Goal: Transaction & Acquisition: Obtain resource

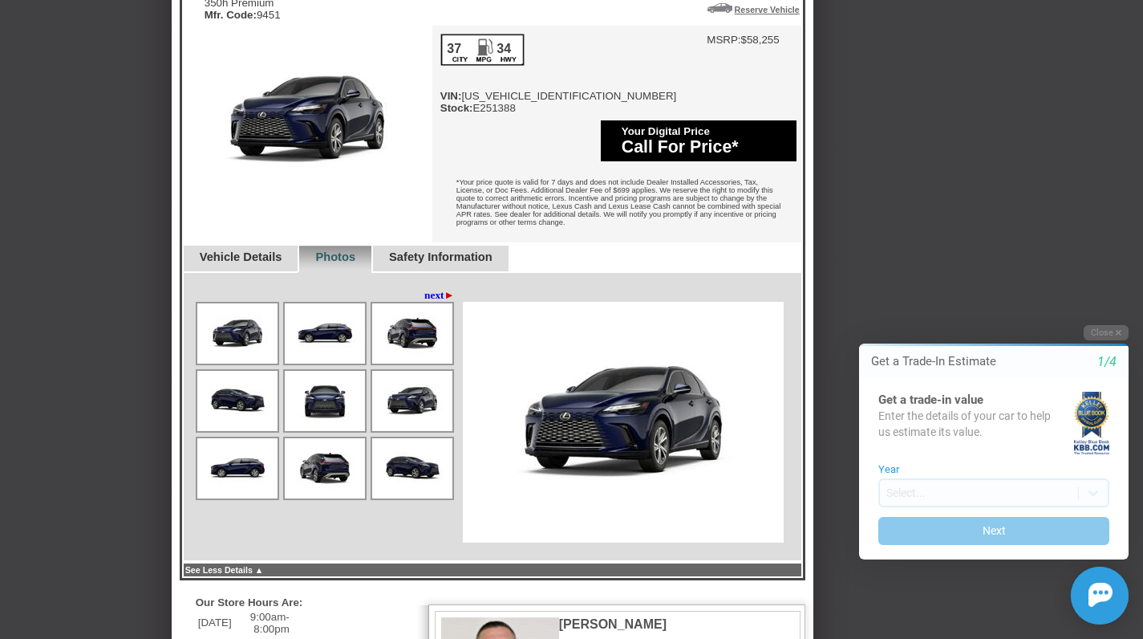
scroll to position [693, 0]
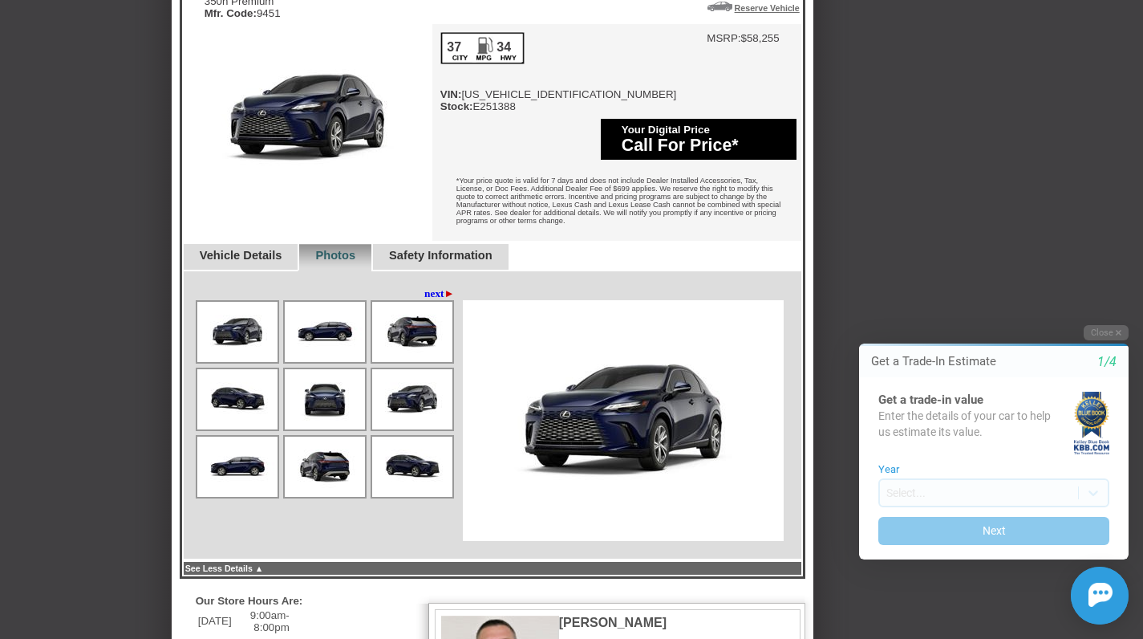
click at [429, 300] on link "next ►" at bounding box center [439, 293] width 30 height 13
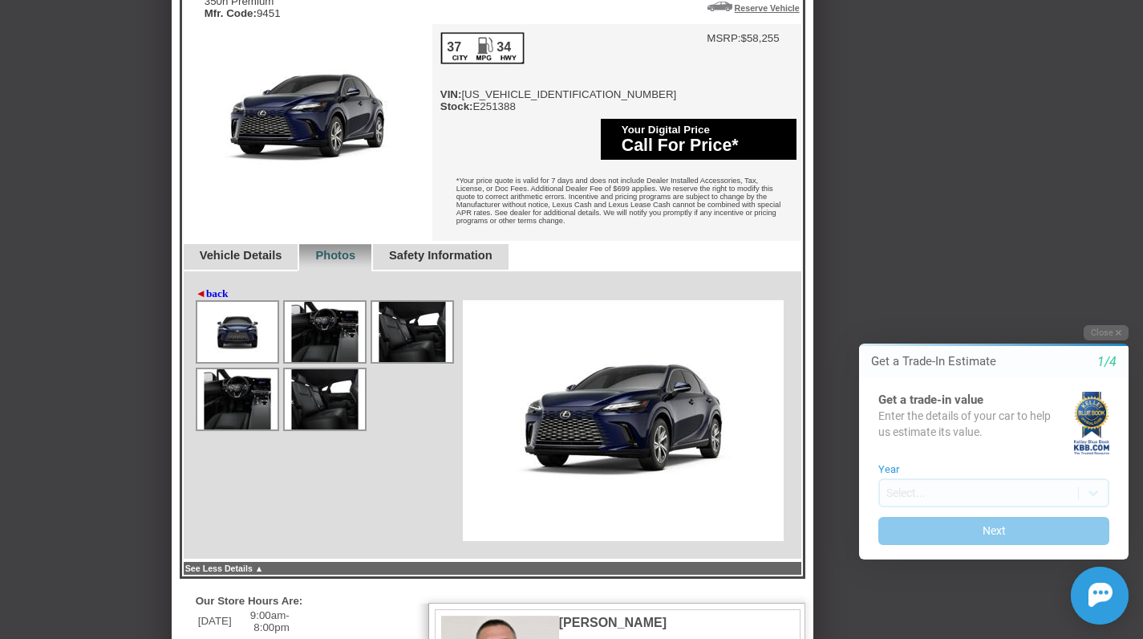
click at [339, 342] on img at bounding box center [325, 332] width 80 height 60
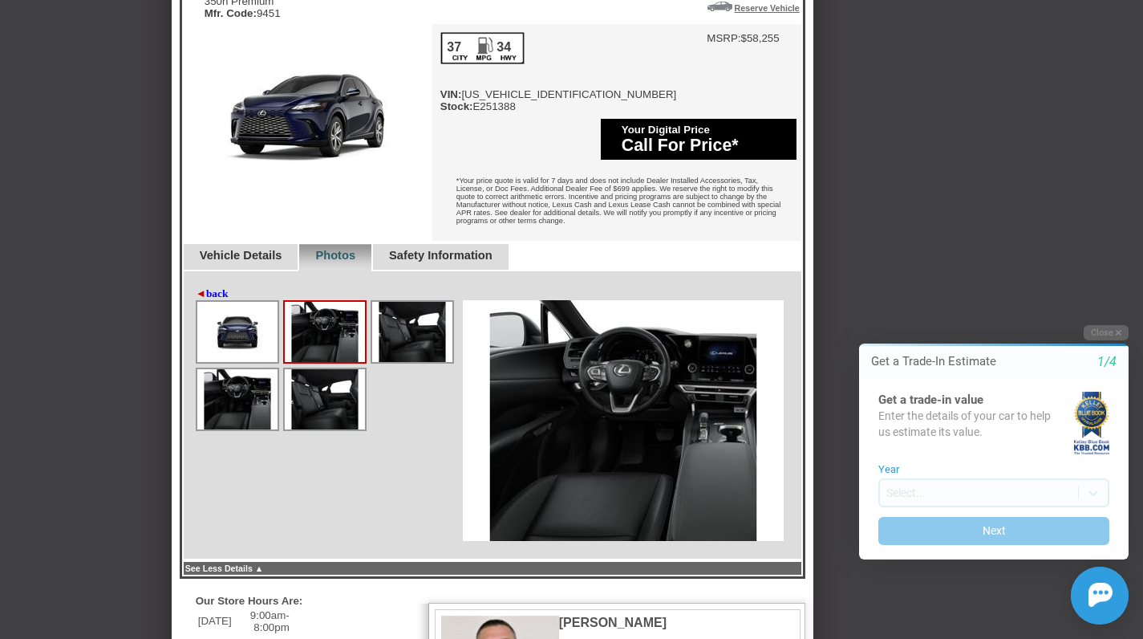
click at [236, 351] on img at bounding box center [237, 332] width 80 height 60
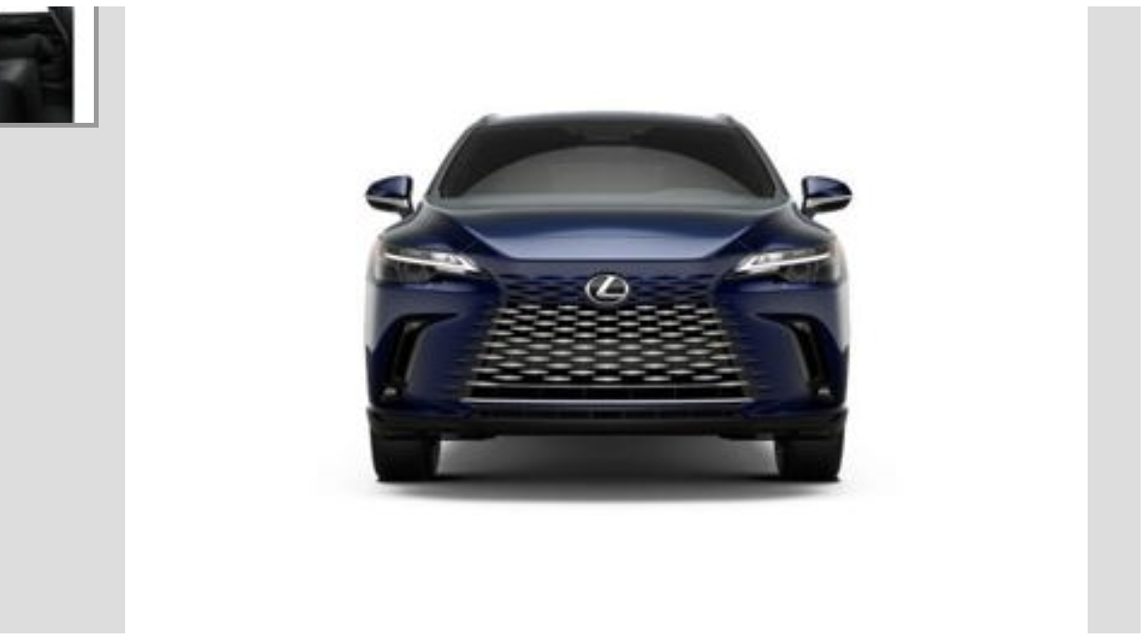
scroll to position [741, 0]
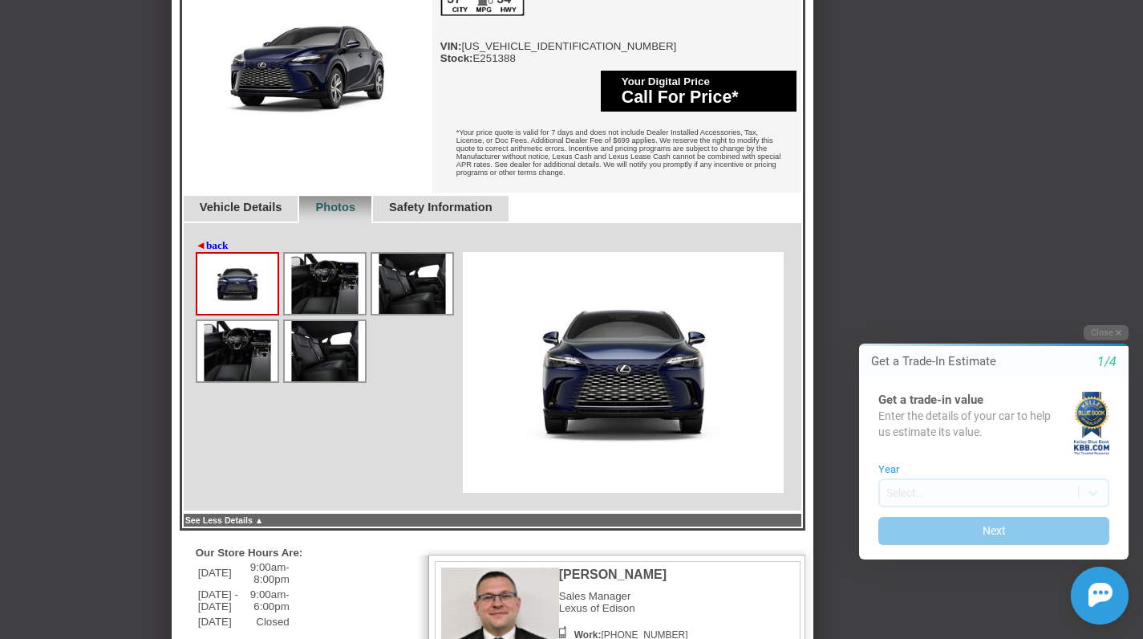
click at [329, 295] on img at bounding box center [325, 284] width 80 height 60
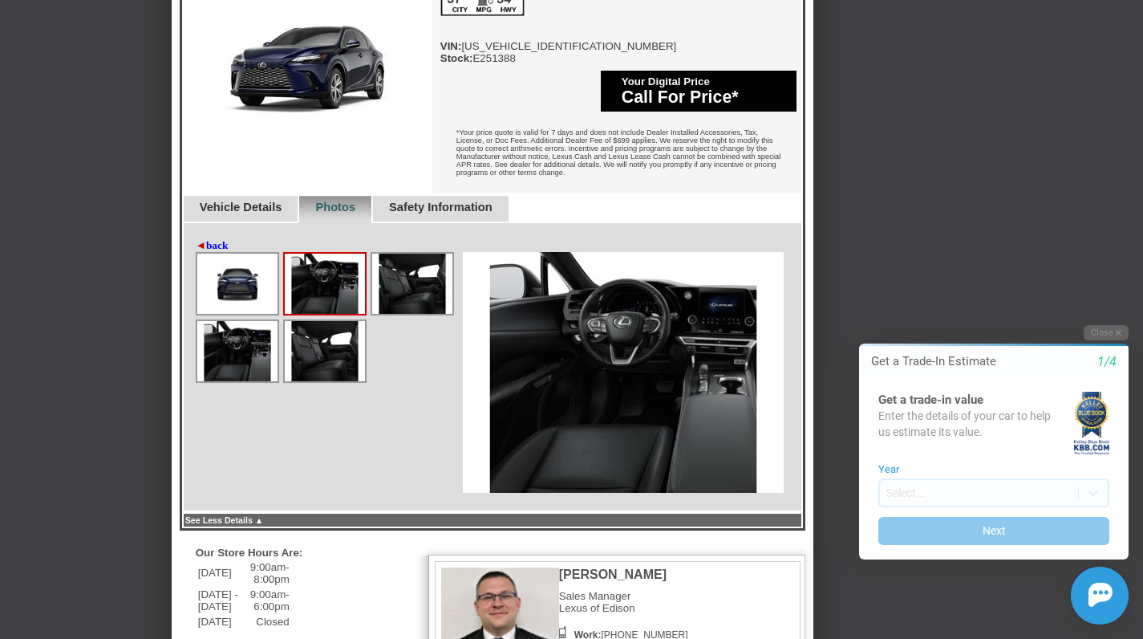
click at [397, 292] on img at bounding box center [412, 284] width 80 height 60
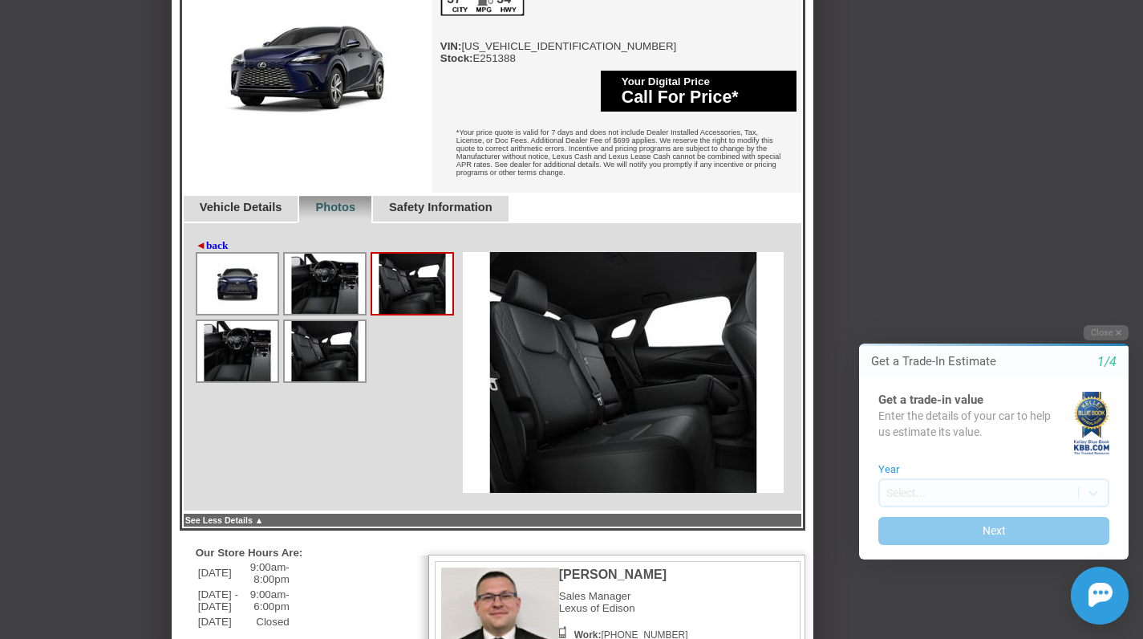
click at [346, 300] on img at bounding box center [325, 284] width 80 height 60
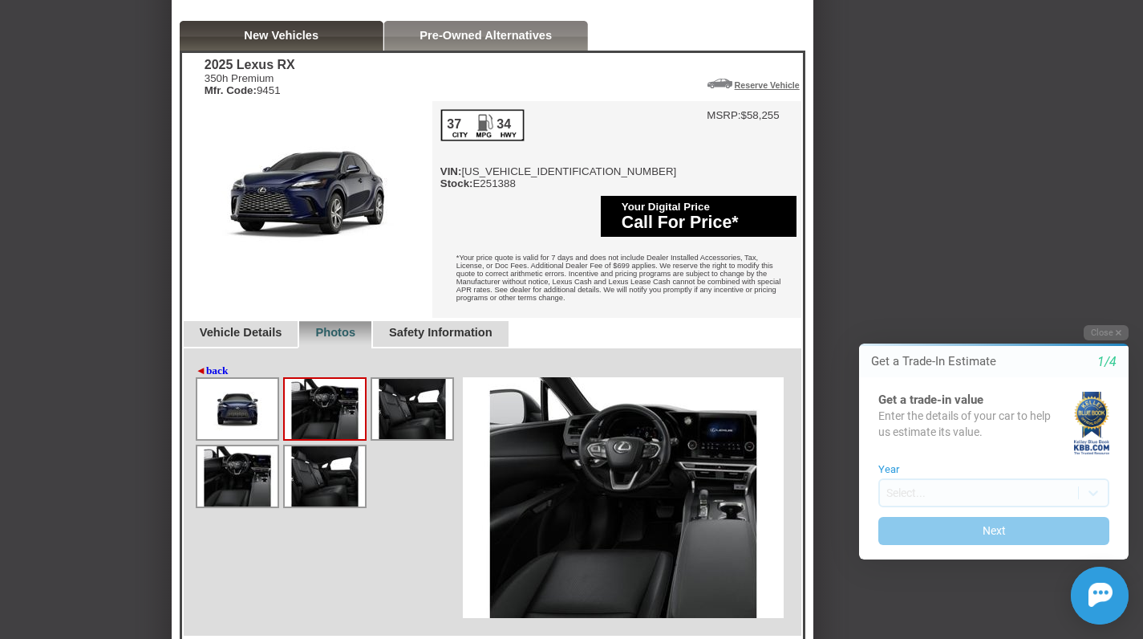
scroll to position [617, 0]
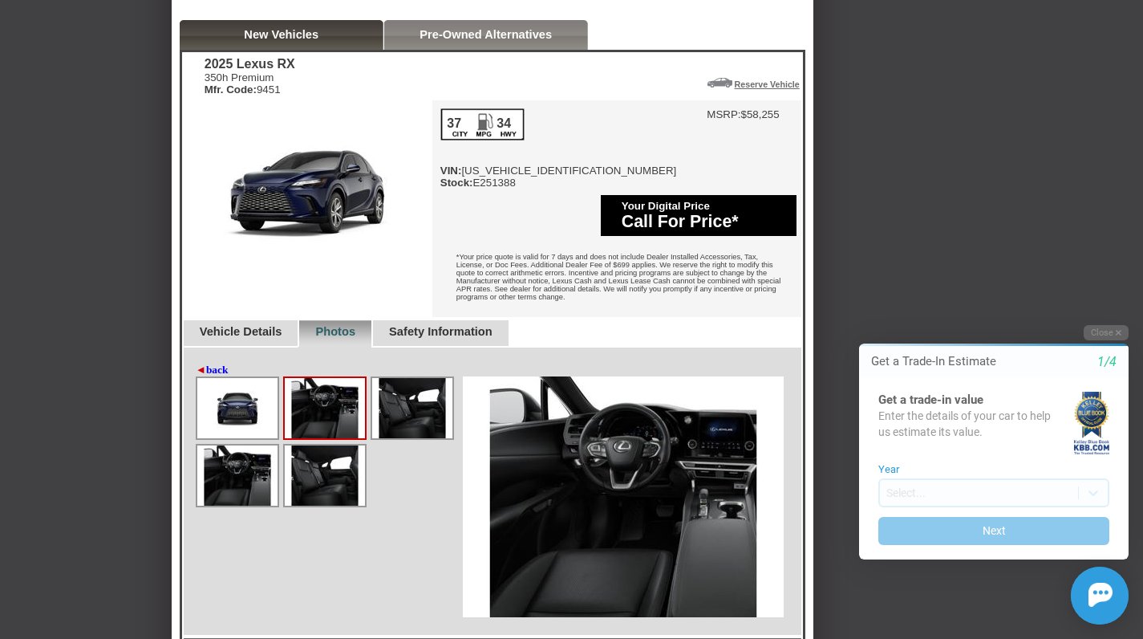
drag, startPoint x: 205, startPoint y: 118, endPoint x: 295, endPoint y: 116, distance: 89.9
click at [295, 95] on div "350h Premium Mfr. Code: 9451" at bounding box center [250, 83] width 91 height 24
click at [429, 347] on div "Safety Information" at bounding box center [440, 333] width 137 height 27
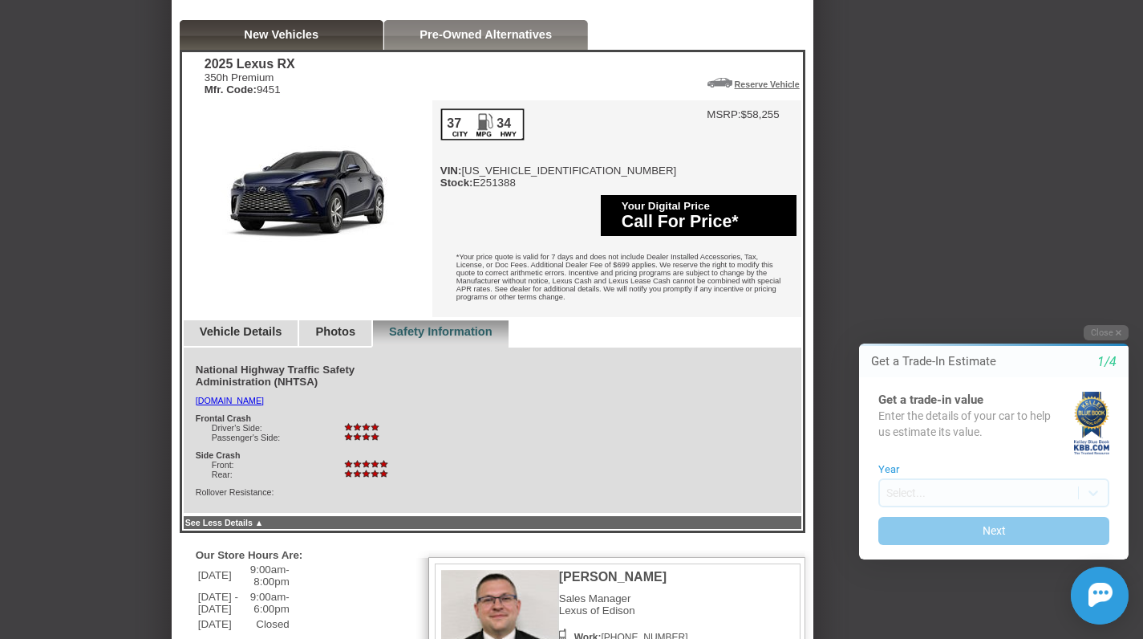
click at [328, 347] on div "Photos" at bounding box center [335, 333] width 74 height 27
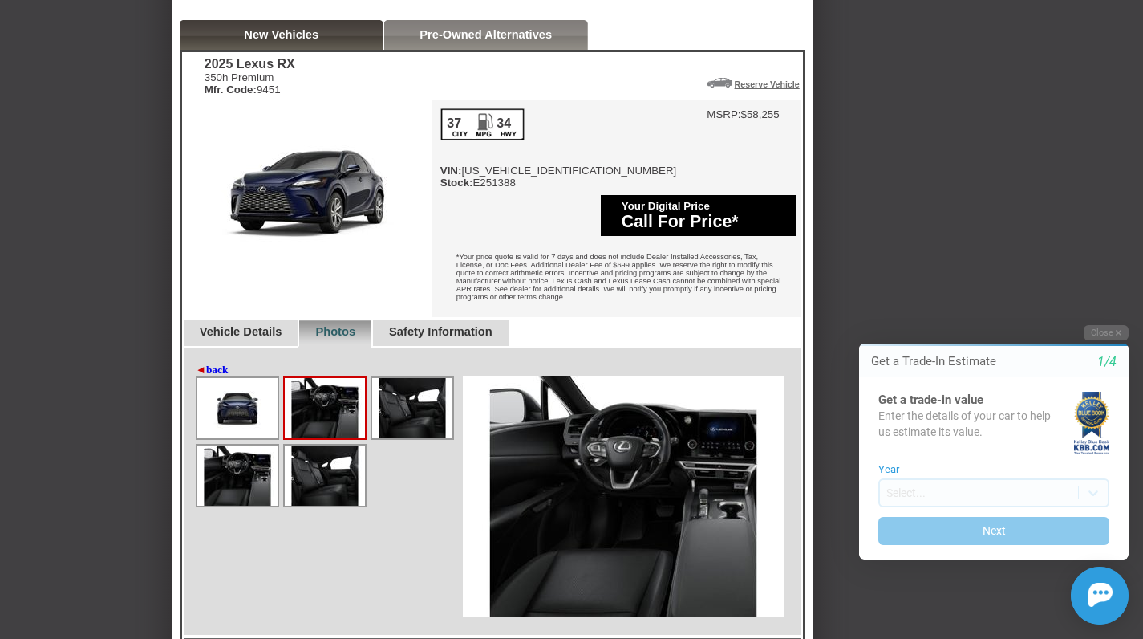
click at [401, 424] on img at bounding box center [412, 408] width 80 height 60
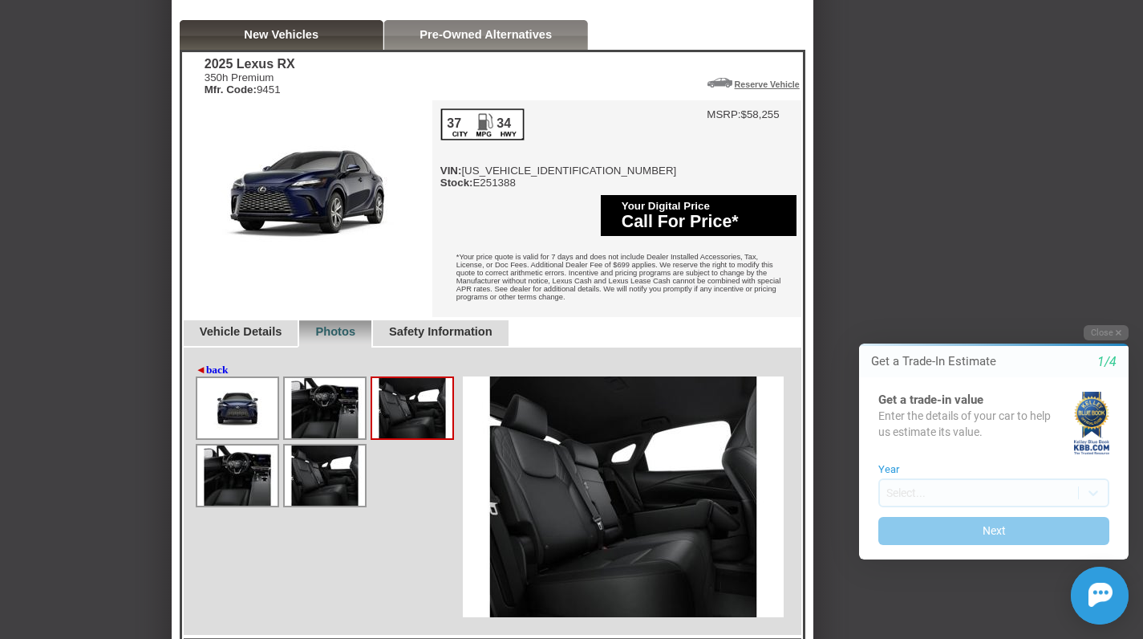
click at [328, 485] on img at bounding box center [325, 475] width 80 height 60
click at [242, 485] on img at bounding box center [237, 475] width 80 height 60
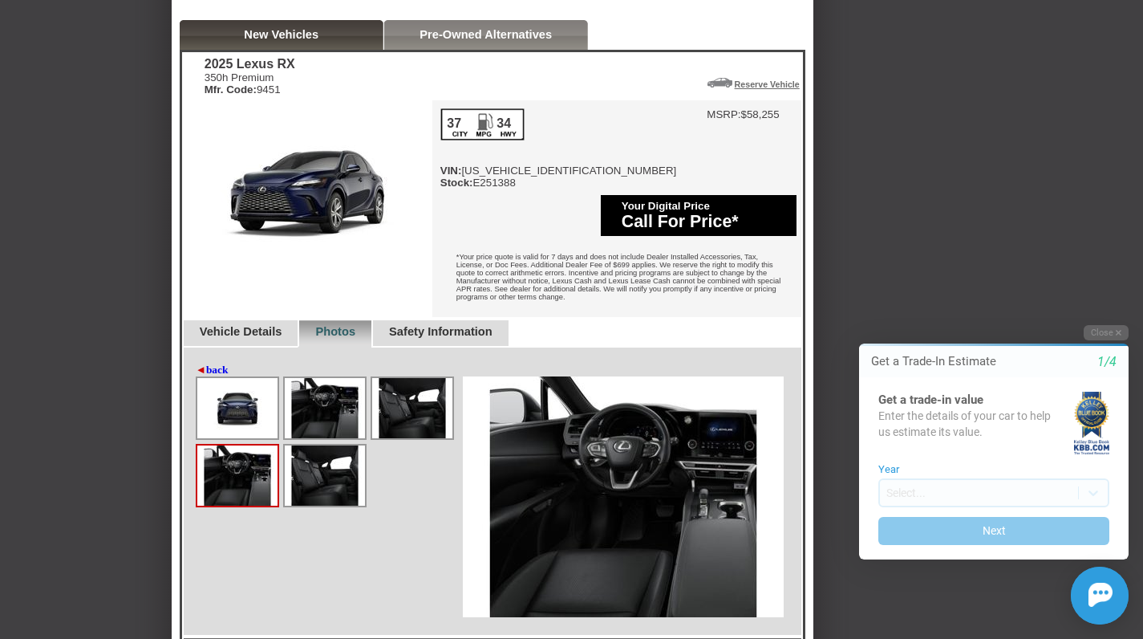
click at [478, 41] on link "Pre-Owned Alternatives" at bounding box center [486, 34] width 132 height 13
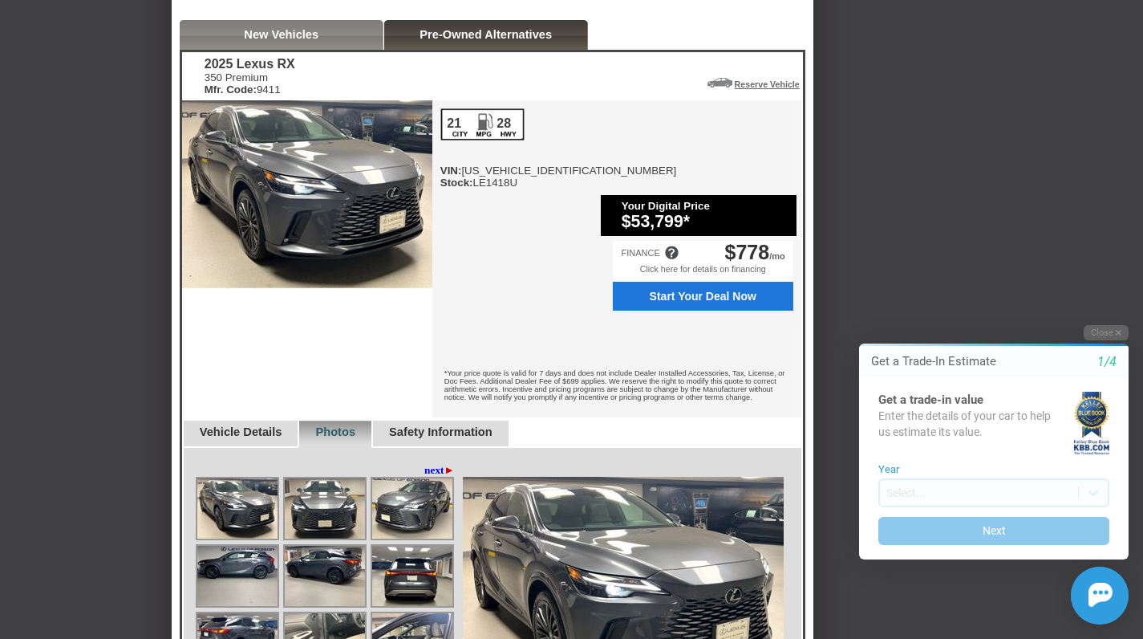
click at [340, 50] on div "New Vehicles" at bounding box center [282, 35] width 204 height 30
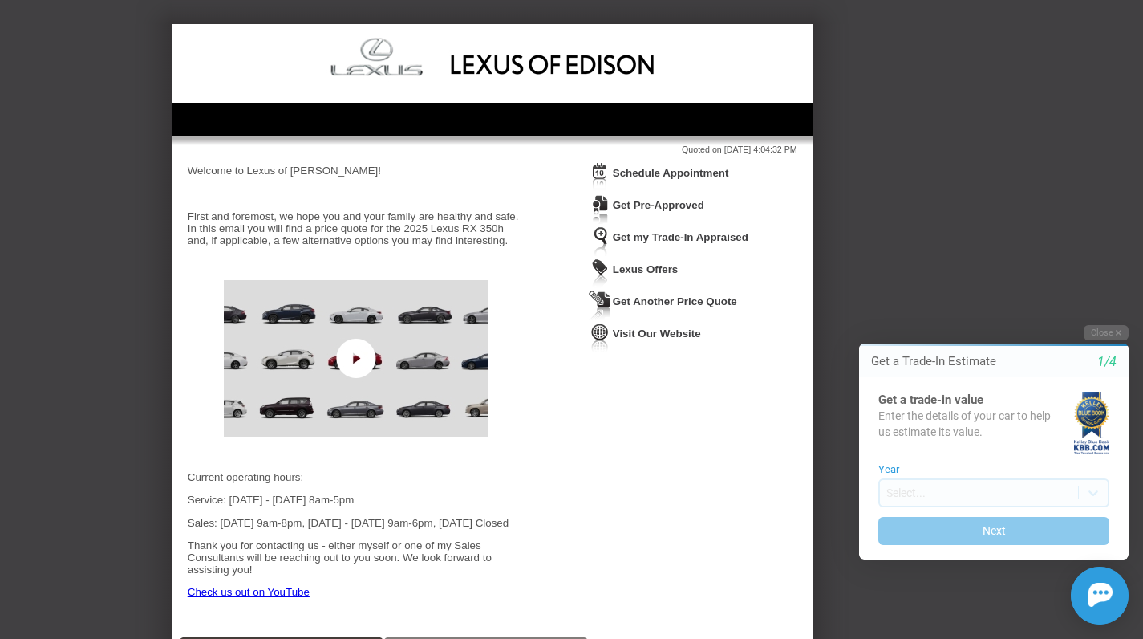
scroll to position [0, 0]
click at [423, 227] on p "First and foremost, we hope you and your family are healthy and safe. In this e…" at bounding box center [356, 228] width 337 height 36
click at [506, 184] on div "Welcome to Lexus of [PERSON_NAME]! First and foremost, we hope you and your fam…" at bounding box center [356, 387] width 337 height 467
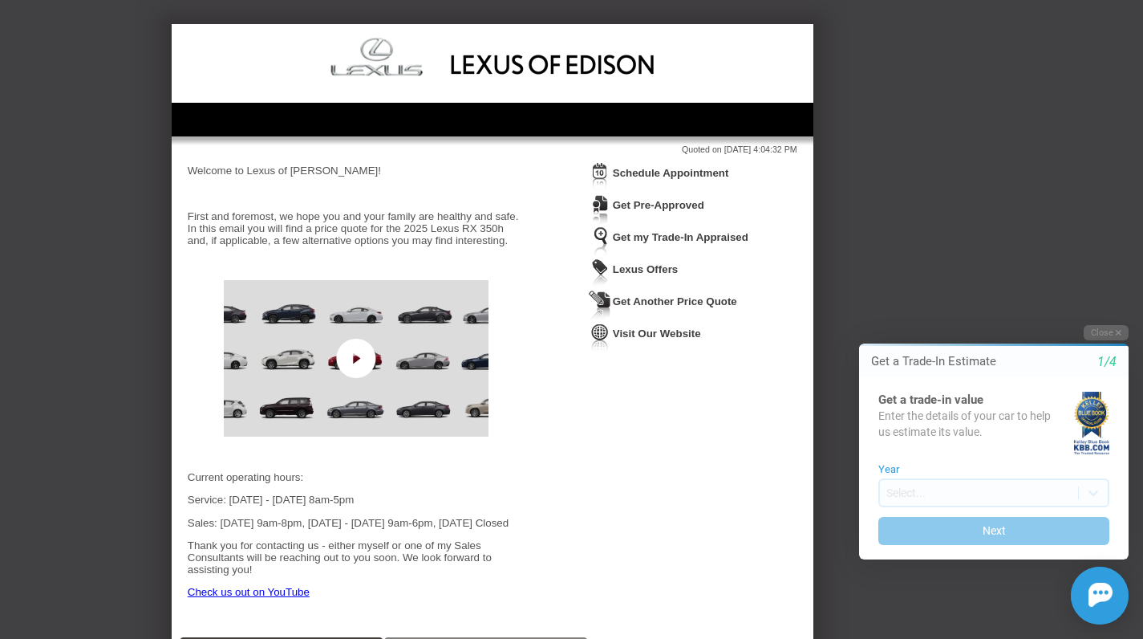
click at [669, 234] on link "Get my Trade-In Appraised" at bounding box center [681, 237] width 136 height 12
